Goal: Transaction & Acquisition: Purchase product/service

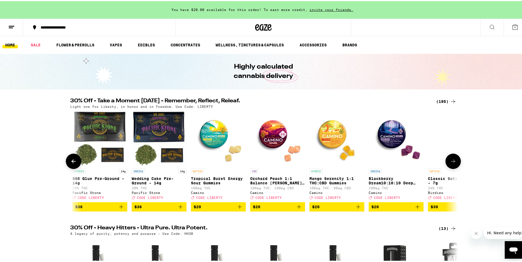
scroll to position [0, 65]
